Goal: Task Accomplishment & Management: Complete application form

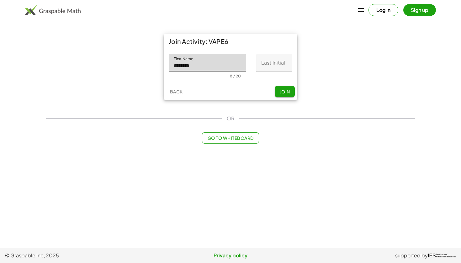
type input "********"
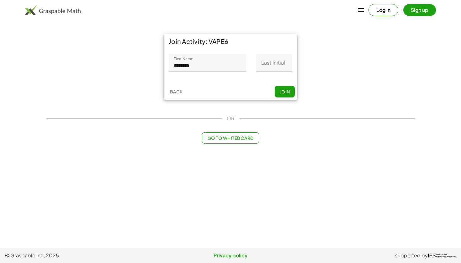
click at [234, 83] on div "First Name First Name ******** 8 / 20 Last Initial Last Initial 0 / 1" at bounding box center [231, 66] width 134 height 35
click at [217, 60] on input "********" at bounding box center [207, 63] width 77 height 18
click at [272, 67] on input "Last Initial" at bounding box center [274, 63] width 36 height 18
type input "*"
click at [283, 95] on button "Join" at bounding box center [285, 91] width 20 height 11
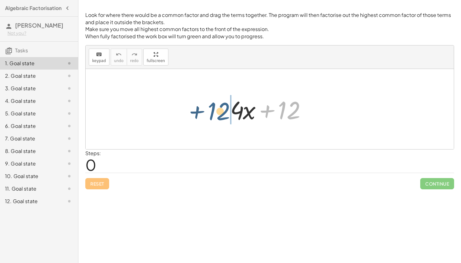
drag, startPoint x: 298, startPoint y: 104, endPoint x: 226, endPoint y: 106, distance: 72.5
click at [226, 106] on div "+ 12 + · 4 · x + 12" at bounding box center [270, 109] width 98 height 35
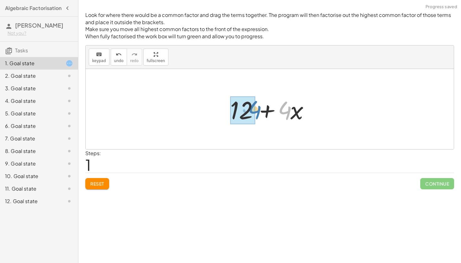
drag, startPoint x: 286, startPoint y: 110, endPoint x: 256, endPoint y: 109, distance: 30.4
click at [256, 109] on div at bounding box center [272, 109] width 90 height 32
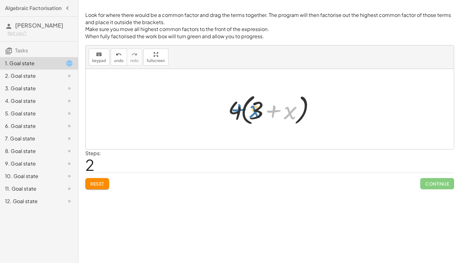
drag, startPoint x: 290, startPoint y: 111, endPoint x: 257, endPoint y: 110, distance: 33.3
click at [257, 110] on div at bounding box center [272, 109] width 94 height 36
click at [387, 146] on div at bounding box center [270, 109] width 368 height 80
drag, startPoint x: 259, startPoint y: 107, endPoint x: 301, endPoint y: 108, distance: 41.7
click at [301, 108] on div at bounding box center [272, 109] width 94 height 36
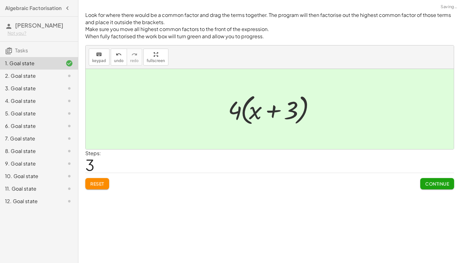
click at [431, 185] on span "Continue" at bounding box center [437, 184] width 24 height 6
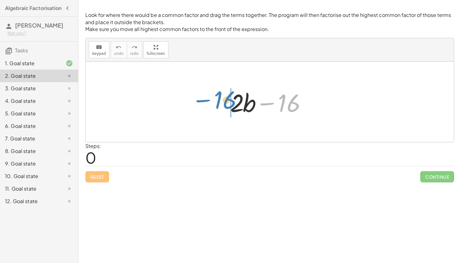
drag, startPoint x: 290, startPoint y: 109, endPoint x: 227, endPoint y: 107, distance: 63.1
click at [227, 106] on div at bounding box center [272, 102] width 90 height 32
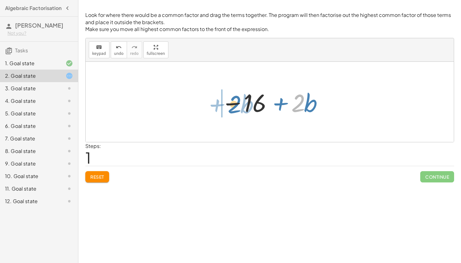
drag, startPoint x: 297, startPoint y: 101, endPoint x: 233, endPoint y: 102, distance: 63.7
click at [233, 102] on div at bounding box center [272, 102] width 108 height 32
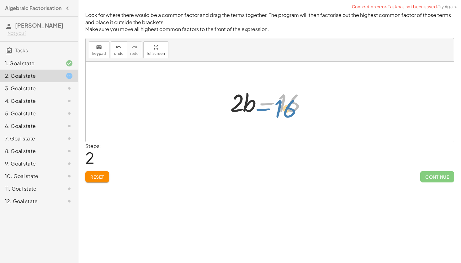
drag, startPoint x: 288, startPoint y: 103, endPoint x: 299, endPoint y: 106, distance: 11.2
click at [299, 106] on div at bounding box center [272, 102] width 90 height 32
drag, startPoint x: 252, startPoint y: 108, endPoint x: 303, endPoint y: 108, distance: 51.1
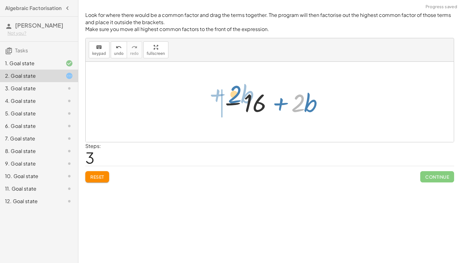
drag, startPoint x: 303, startPoint y: 108, endPoint x: 240, endPoint y: 101, distance: 63.4
click at [240, 101] on div at bounding box center [272, 102] width 108 height 32
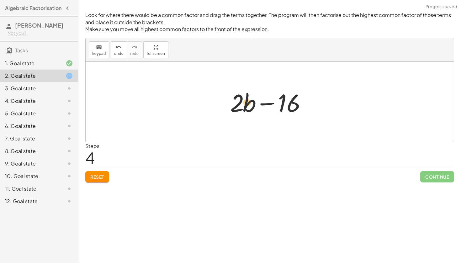
drag, startPoint x: 293, startPoint y: 107, endPoint x: 249, endPoint y: 107, distance: 43.6
click at [249, 107] on div at bounding box center [272, 102] width 90 height 32
drag, startPoint x: 249, startPoint y: 107, endPoint x: 229, endPoint y: 102, distance: 20.8
click at [229, 102] on div at bounding box center [272, 102] width 90 height 32
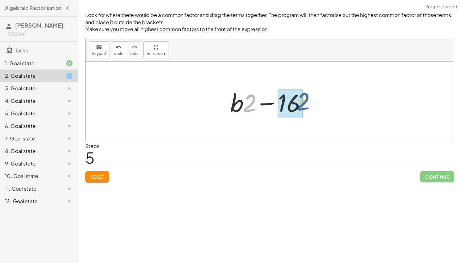
drag, startPoint x: 252, startPoint y: 105, endPoint x: 307, endPoint y: 104, distance: 55.5
click at [307, 104] on div at bounding box center [272, 102] width 90 height 32
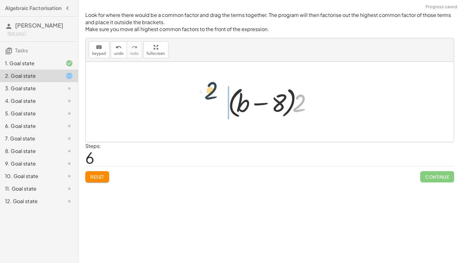
drag, startPoint x: 300, startPoint y: 104, endPoint x: 209, endPoint y: 93, distance: 91.7
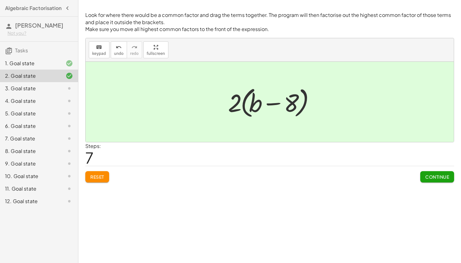
click at [446, 178] on span "Continue" at bounding box center [437, 177] width 24 height 6
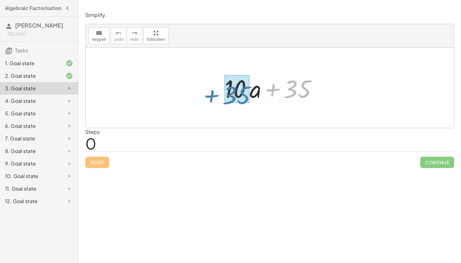
drag, startPoint x: 285, startPoint y: 97, endPoint x: 226, endPoint y: 103, distance: 59.9
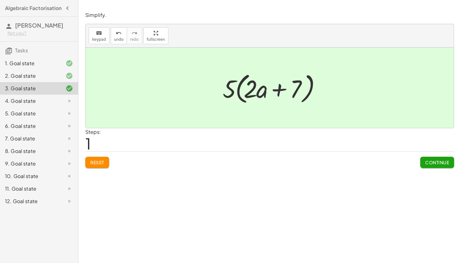
click at [428, 166] on button "Continue" at bounding box center [437, 162] width 34 height 11
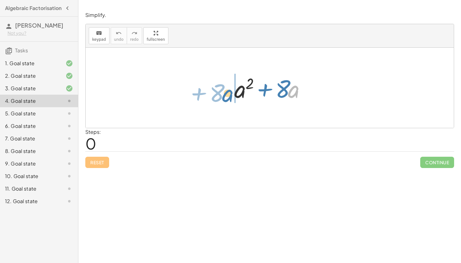
drag, startPoint x: 290, startPoint y: 90, endPoint x: 224, endPoint y: 94, distance: 66.6
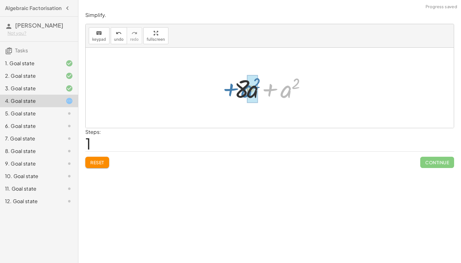
drag, startPoint x: 288, startPoint y: 93, endPoint x: 258, endPoint y: 93, distance: 29.5
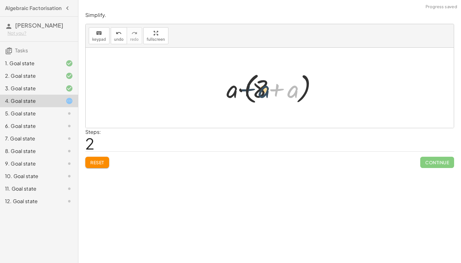
drag, startPoint x: 291, startPoint y: 92, endPoint x: 261, endPoint y: 92, distance: 30.4
click at [261, 92] on div at bounding box center [272, 88] width 98 height 36
drag, startPoint x: 257, startPoint y: 92, endPoint x: 300, endPoint y: 92, distance: 42.7
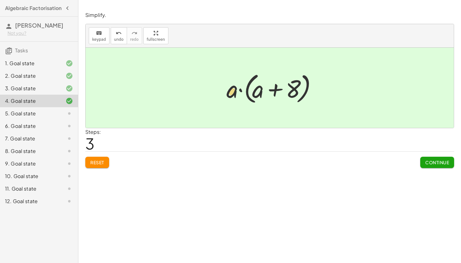
drag, startPoint x: 293, startPoint y: 90, endPoint x: 233, endPoint y: 93, distance: 60.6
click at [233, 93] on div at bounding box center [272, 88] width 98 height 36
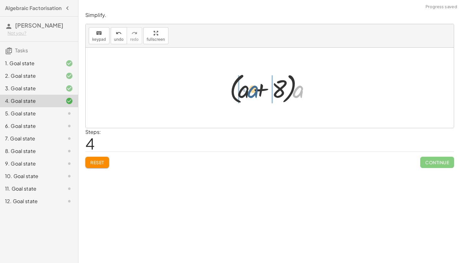
drag, startPoint x: 302, startPoint y: 92, endPoint x: 256, endPoint y: 92, distance: 45.5
click at [256, 92] on div at bounding box center [271, 88] width 91 height 36
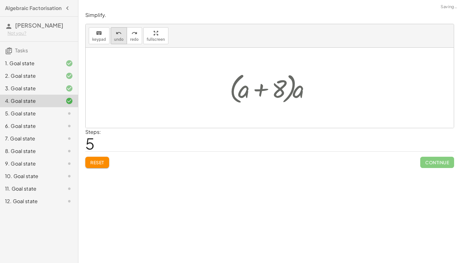
click at [117, 37] on span "undo" at bounding box center [118, 39] width 9 height 4
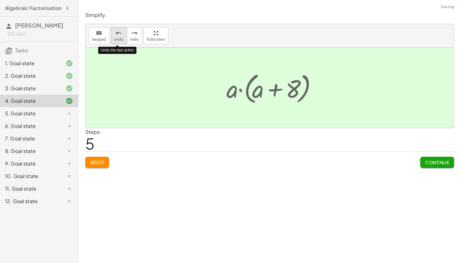
click at [117, 37] on span "undo" at bounding box center [118, 39] width 9 height 4
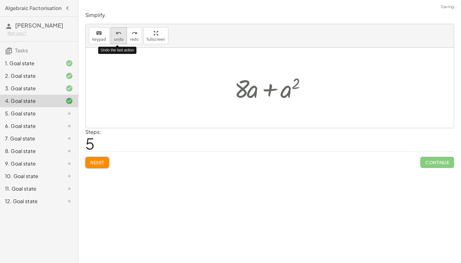
click at [117, 37] on span "undo" at bounding box center [118, 39] width 9 height 4
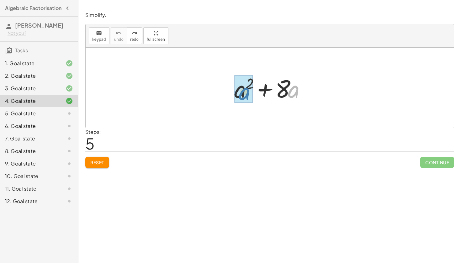
drag, startPoint x: 297, startPoint y: 88, endPoint x: 243, endPoint y: 91, distance: 53.7
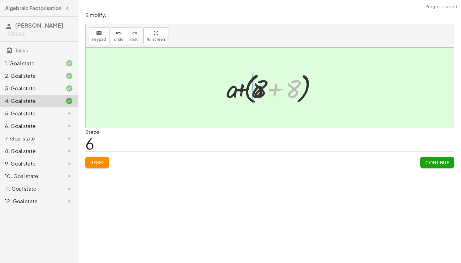
drag, startPoint x: 295, startPoint y: 85, endPoint x: 258, endPoint y: 85, distance: 36.7
click at [258, 85] on div at bounding box center [272, 88] width 98 height 36
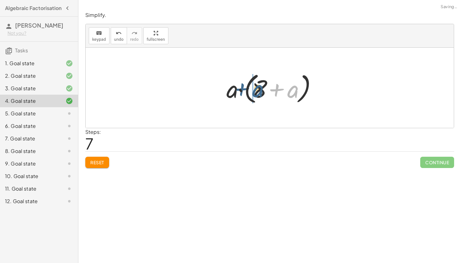
drag, startPoint x: 291, startPoint y: 97, endPoint x: 256, endPoint y: 96, distance: 34.8
click at [256, 96] on div at bounding box center [272, 88] width 98 height 36
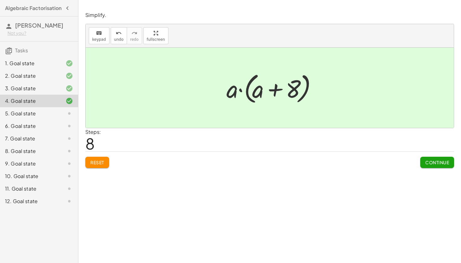
click at [430, 162] on span "Continue" at bounding box center [437, 163] width 24 height 6
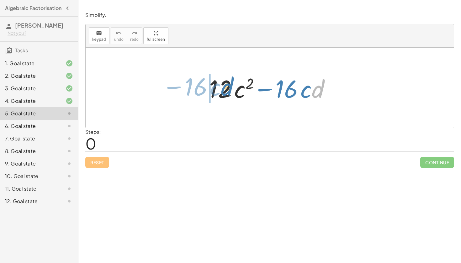
drag, startPoint x: 318, startPoint y: 97, endPoint x: 217, endPoint y: 94, distance: 101.1
click at [217, 94] on div at bounding box center [272, 88] width 132 height 32
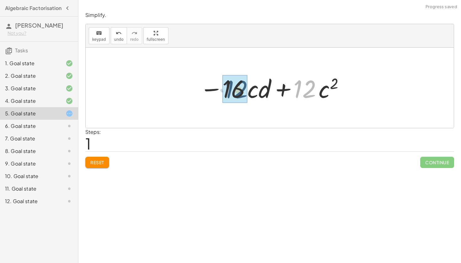
drag, startPoint x: 301, startPoint y: 86, endPoint x: 234, endPoint y: 87, distance: 67.1
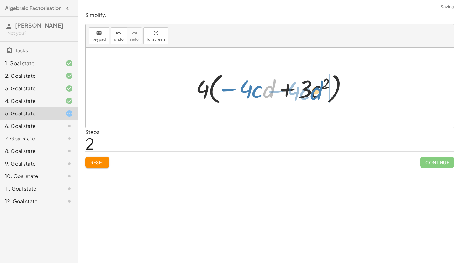
drag, startPoint x: 273, startPoint y: 88, endPoint x: 321, endPoint y: 90, distance: 48.7
click at [321, 90] on div at bounding box center [272, 88] width 159 height 36
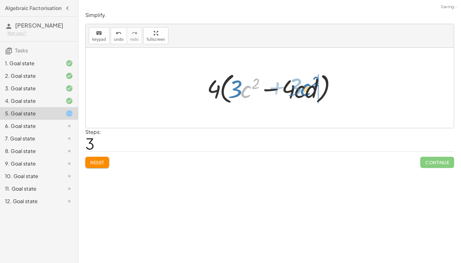
drag, startPoint x: 243, startPoint y: 94, endPoint x: 304, endPoint y: 92, distance: 60.6
click at [304, 92] on div at bounding box center [272, 88] width 136 height 36
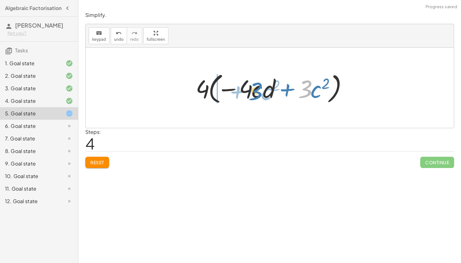
drag, startPoint x: 307, startPoint y: 91, endPoint x: 253, endPoint y: 93, distance: 54.0
click at [253, 93] on div at bounding box center [272, 88] width 159 height 36
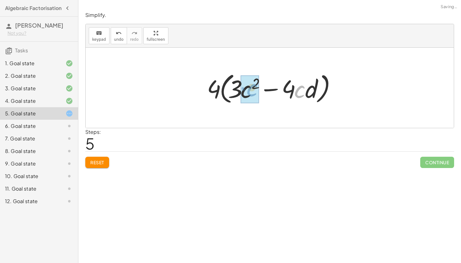
drag, startPoint x: 297, startPoint y: 90, endPoint x: 248, endPoint y: 88, distance: 49.6
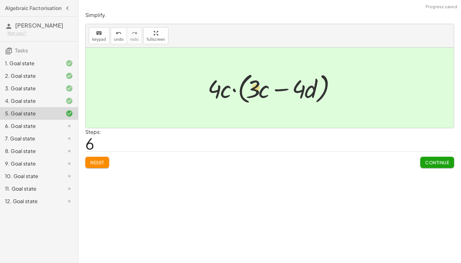
drag, startPoint x: 254, startPoint y: 91, endPoint x: 258, endPoint y: 89, distance: 4.1
click at [258, 89] on div at bounding box center [272, 88] width 135 height 36
click at [431, 162] on span "Continue" at bounding box center [437, 163] width 24 height 6
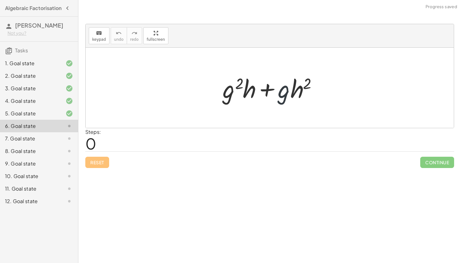
click at [285, 95] on div at bounding box center [272, 88] width 105 height 32
drag, startPoint x: 291, startPoint y: 94, endPoint x: 238, endPoint y: 96, distance: 52.7
click at [238, 96] on div at bounding box center [272, 88] width 105 height 32
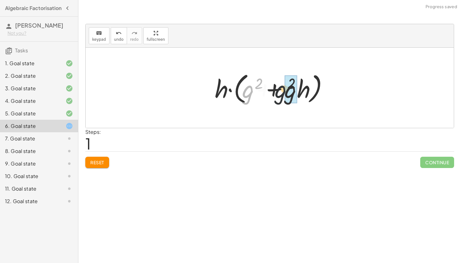
drag, startPoint x: 253, startPoint y: 95, endPoint x: 291, endPoint y: 94, distance: 38.3
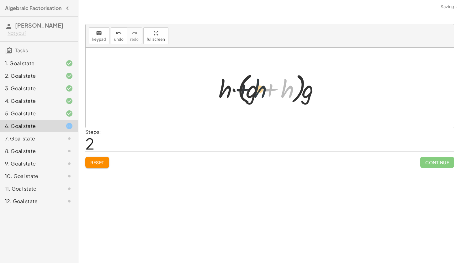
drag, startPoint x: 290, startPoint y: 93, endPoint x: 260, endPoint y: 93, distance: 29.8
click at [260, 93] on div at bounding box center [272, 88] width 113 height 36
click at [317, 96] on div at bounding box center [272, 88] width 113 height 36
drag, startPoint x: 309, startPoint y: 96, endPoint x: 226, endPoint y: 90, distance: 83.3
click at [226, 90] on div at bounding box center [272, 88] width 113 height 36
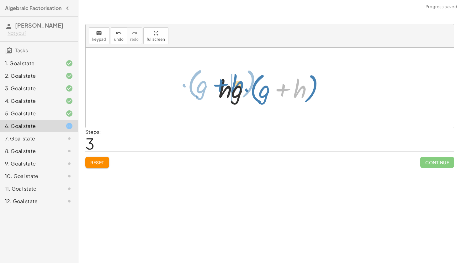
drag, startPoint x: 297, startPoint y: 97, endPoint x: 235, endPoint y: 92, distance: 62.9
click at [235, 92] on div at bounding box center [272, 88] width 113 height 36
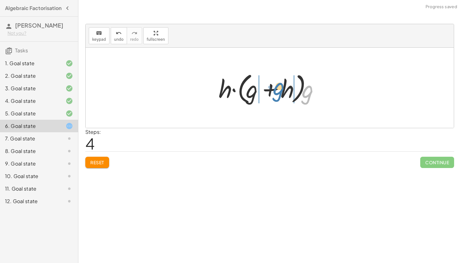
drag, startPoint x: 306, startPoint y: 96, endPoint x: 280, endPoint y: 92, distance: 26.4
click at [280, 92] on div at bounding box center [272, 88] width 113 height 36
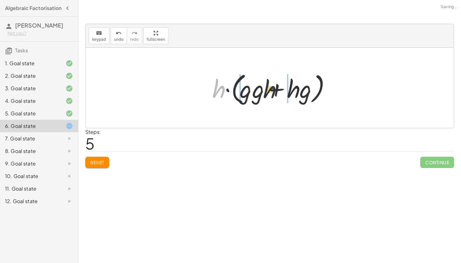
drag, startPoint x: 222, startPoint y: 86, endPoint x: 283, endPoint y: 86, distance: 60.9
click at [283, 86] on div at bounding box center [271, 88] width 125 height 36
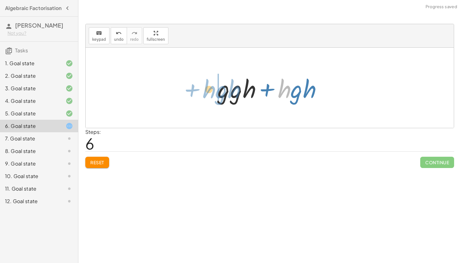
drag, startPoint x: 290, startPoint y: 95, endPoint x: 231, endPoint y: 98, distance: 58.7
click at [231, 98] on div at bounding box center [272, 88] width 115 height 32
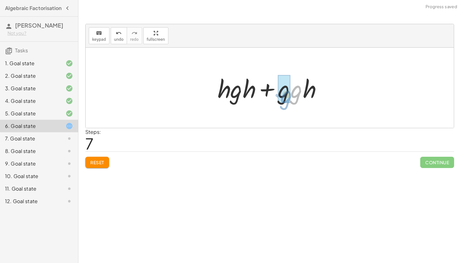
drag, startPoint x: 301, startPoint y: 92, endPoint x: 290, endPoint y: 97, distance: 12.8
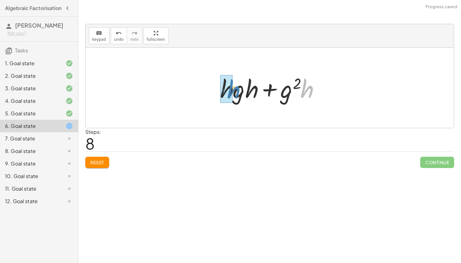
drag, startPoint x: 306, startPoint y: 91, endPoint x: 232, endPoint y: 92, distance: 73.4
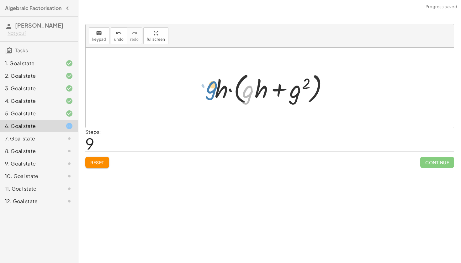
drag, startPoint x: 249, startPoint y: 96, endPoint x: 212, endPoint y: 92, distance: 36.6
click at [212, 92] on div at bounding box center [272, 88] width 120 height 36
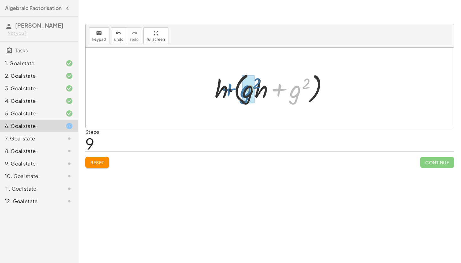
drag, startPoint x: 294, startPoint y: 93, endPoint x: 243, endPoint y: 92, distance: 50.8
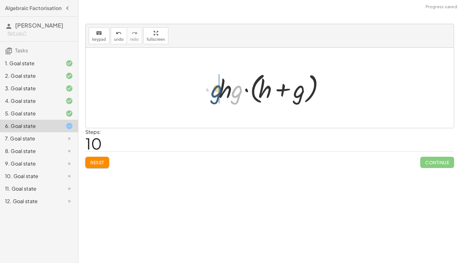
drag, startPoint x: 238, startPoint y: 96, endPoint x: 215, endPoint y: 95, distance: 22.9
click at [215, 95] on div "+ · g 2 · h + · g · h 2 + · g 2 · h + · g · h · h · h · ( + g 2 + · g · h ) · h…" at bounding box center [269, 87] width 121 height 39
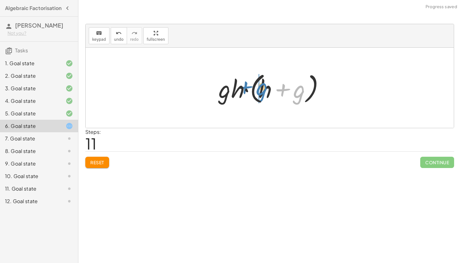
drag, startPoint x: 295, startPoint y: 96, endPoint x: 258, endPoint y: 94, distance: 37.7
click at [258, 94] on div at bounding box center [272, 88] width 113 height 36
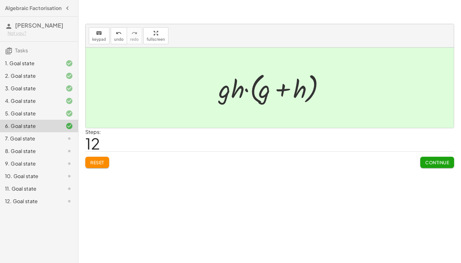
click at [439, 158] on button "Continue" at bounding box center [437, 162] width 34 height 11
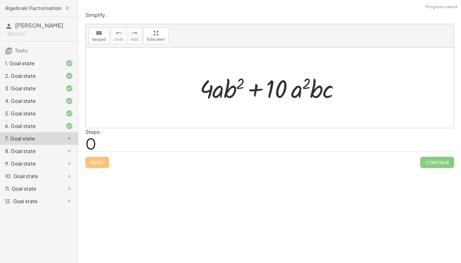
click at [68, 126] on icon at bounding box center [70, 126] width 8 height 8
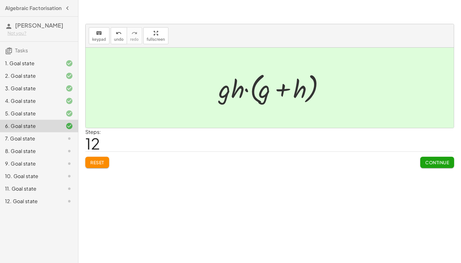
click at [427, 163] on span "Continue" at bounding box center [437, 163] width 24 height 6
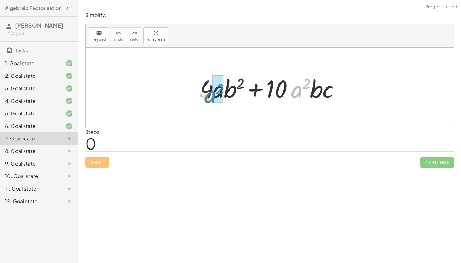
drag, startPoint x: 296, startPoint y: 91, endPoint x: 225, endPoint y: 91, distance: 71.8
click at [225, 91] on div at bounding box center [272, 88] width 151 height 32
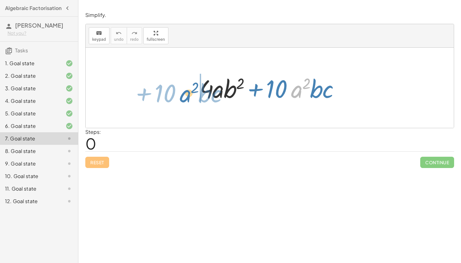
drag, startPoint x: 300, startPoint y: 86, endPoint x: 189, endPoint y: 90, distance: 110.5
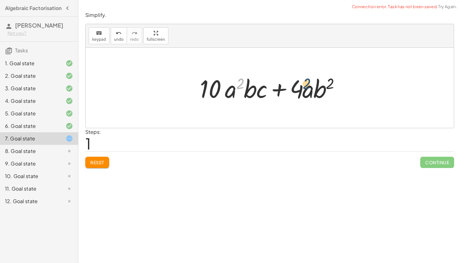
drag, startPoint x: 238, startPoint y: 88, endPoint x: 313, endPoint y: 90, distance: 75.6
click at [313, 90] on div at bounding box center [272, 88] width 151 height 32
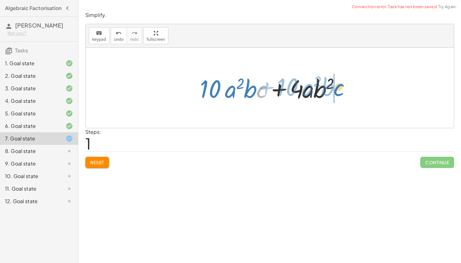
drag, startPoint x: 261, startPoint y: 84, endPoint x: 337, endPoint y: 83, distance: 75.9
click at [337, 83] on div at bounding box center [272, 88] width 151 height 32
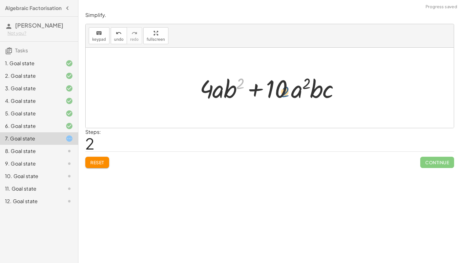
drag, startPoint x: 239, startPoint y: 88, endPoint x: 285, endPoint y: 92, distance: 46.6
click at [285, 92] on div at bounding box center [272, 88] width 151 height 32
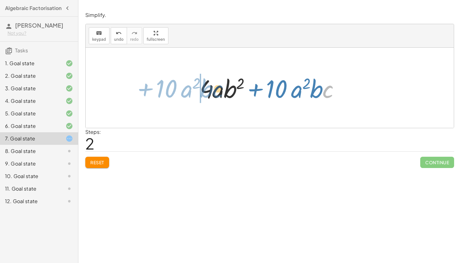
drag, startPoint x: 322, startPoint y: 88, endPoint x: 210, endPoint y: 86, distance: 112.0
click at [210, 86] on div at bounding box center [272, 88] width 151 height 32
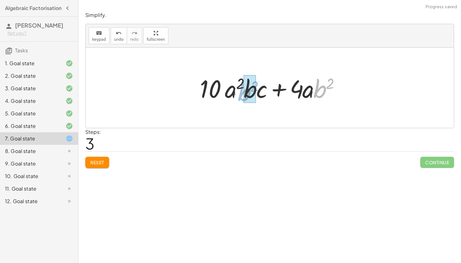
drag, startPoint x: 321, startPoint y: 90, endPoint x: 247, endPoint y: 93, distance: 73.8
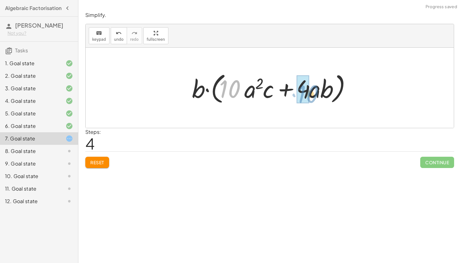
drag, startPoint x: 232, startPoint y: 88, endPoint x: 309, endPoint y: 93, distance: 77.9
click at [309, 93] on div at bounding box center [272, 88] width 167 height 36
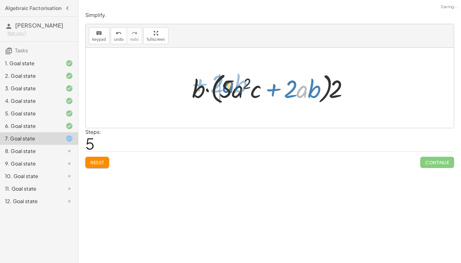
drag, startPoint x: 300, startPoint y: 92, endPoint x: 226, endPoint y: 87, distance: 74.2
click at [226, 87] on div at bounding box center [272, 88] width 167 height 36
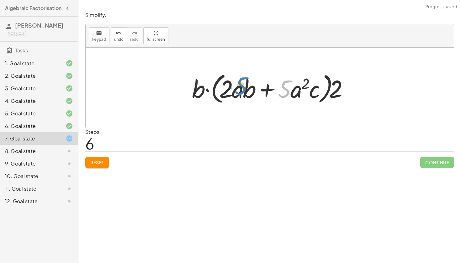
drag, startPoint x: 288, startPoint y: 88, endPoint x: 241, endPoint y: 86, distance: 46.8
click at [241, 86] on div at bounding box center [272, 88] width 167 height 36
drag, startPoint x: 318, startPoint y: 85, endPoint x: 242, endPoint y: 87, distance: 76.3
click at [242, 87] on div at bounding box center [272, 88] width 167 height 36
drag, startPoint x: 285, startPoint y: 93, endPoint x: 215, endPoint y: 92, distance: 70.6
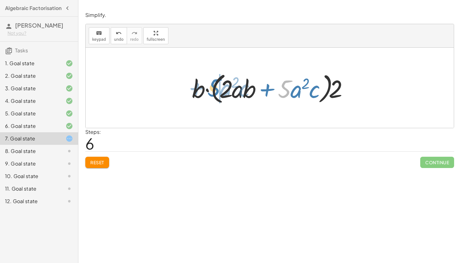
click at [215, 92] on div at bounding box center [272, 88] width 167 height 36
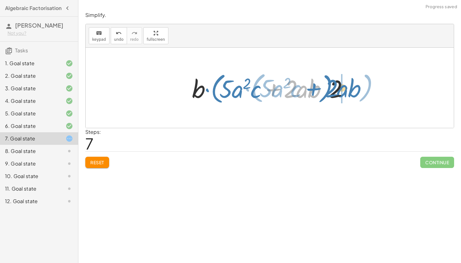
drag, startPoint x: 273, startPoint y: 88, endPoint x: 322, endPoint y: 91, distance: 49.3
click at [322, 91] on div at bounding box center [272, 88] width 167 height 36
